Goal: Navigation & Orientation: Go to known website

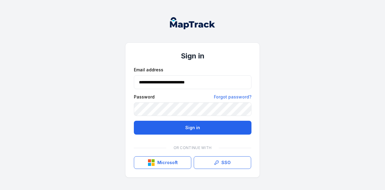
click at [174, 129] on button "Sign in" at bounding box center [193, 128] width 118 height 14
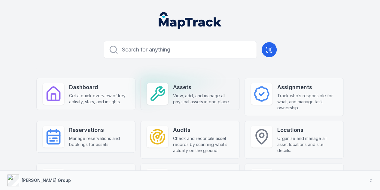
click at [149, 88] on icon at bounding box center [157, 93] width 17 height 17
